Goal: Navigation & Orientation: Find specific page/section

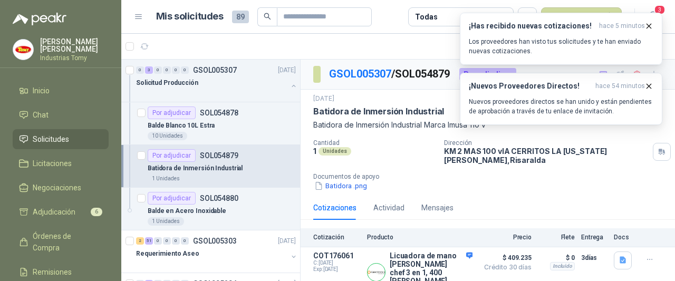
click at [57, 136] on span "Solicitudes" at bounding box center [51, 139] width 36 height 12
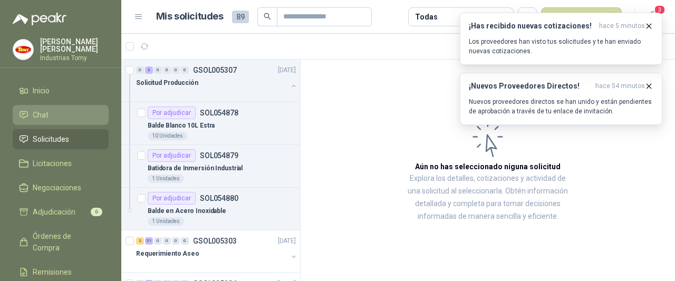
click at [46, 123] on link "Chat" at bounding box center [61, 115] width 96 height 20
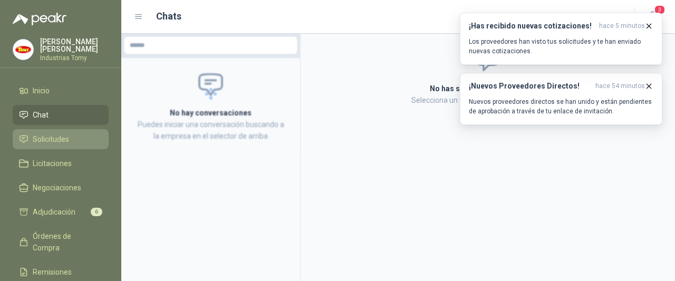
click at [53, 136] on span "Solicitudes" at bounding box center [51, 139] width 36 height 12
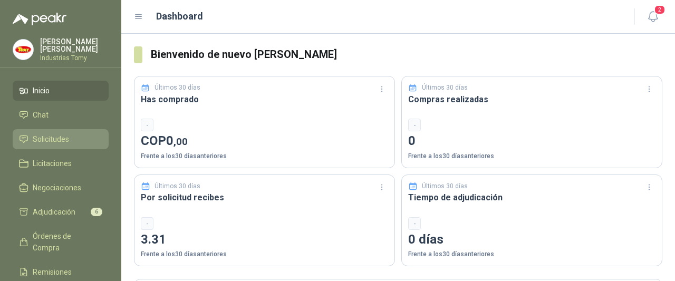
click at [63, 140] on span "Solicitudes" at bounding box center [51, 139] width 36 height 12
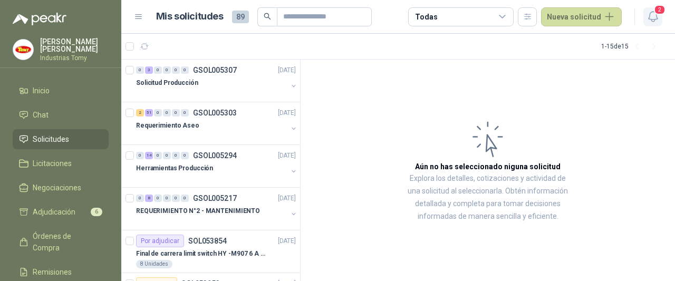
click at [653, 17] on icon "button" at bounding box center [652, 16] width 13 height 13
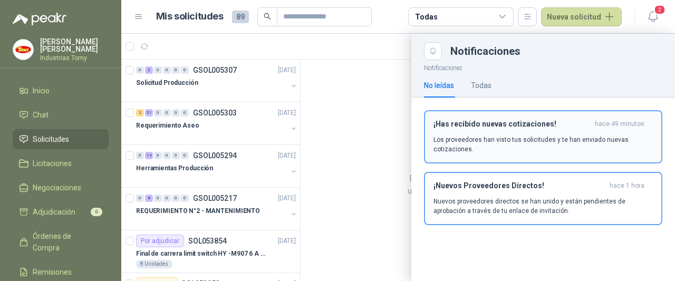
click at [539, 132] on div "¡Has recibido nuevas cotizaciones! hace 49 minutos Los proveedores han visto tu…" at bounding box center [542, 137] width 219 height 34
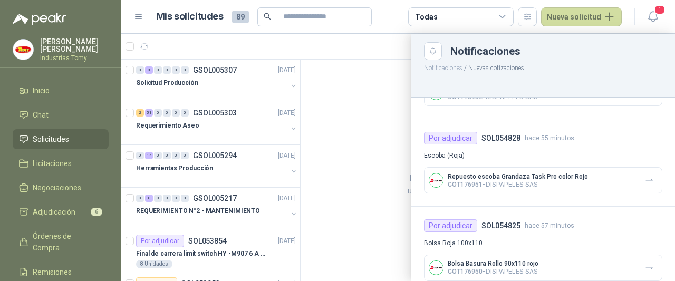
scroll to position [422, 0]
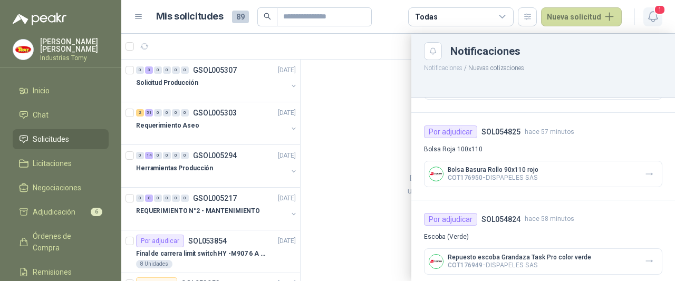
click at [654, 18] on icon "button" at bounding box center [652, 16] width 13 height 13
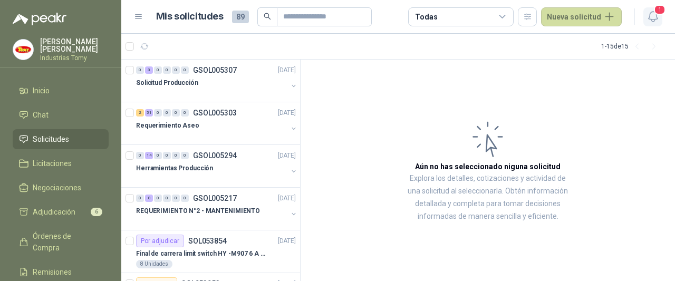
click at [654, 14] on icon "button" at bounding box center [652, 16] width 13 height 13
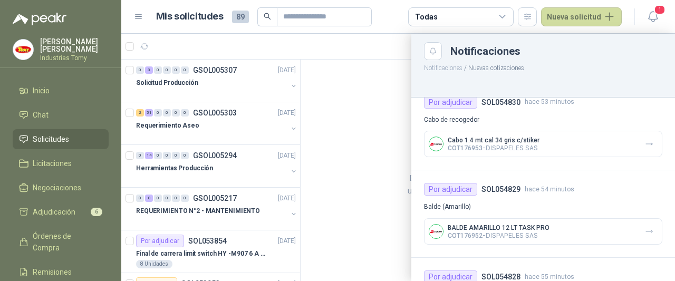
scroll to position [0, 0]
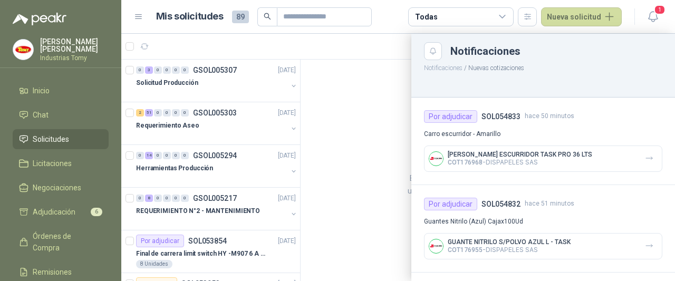
click at [359, 84] on div at bounding box center [397, 157] width 553 height 247
